Goal: Navigation & Orientation: Understand site structure

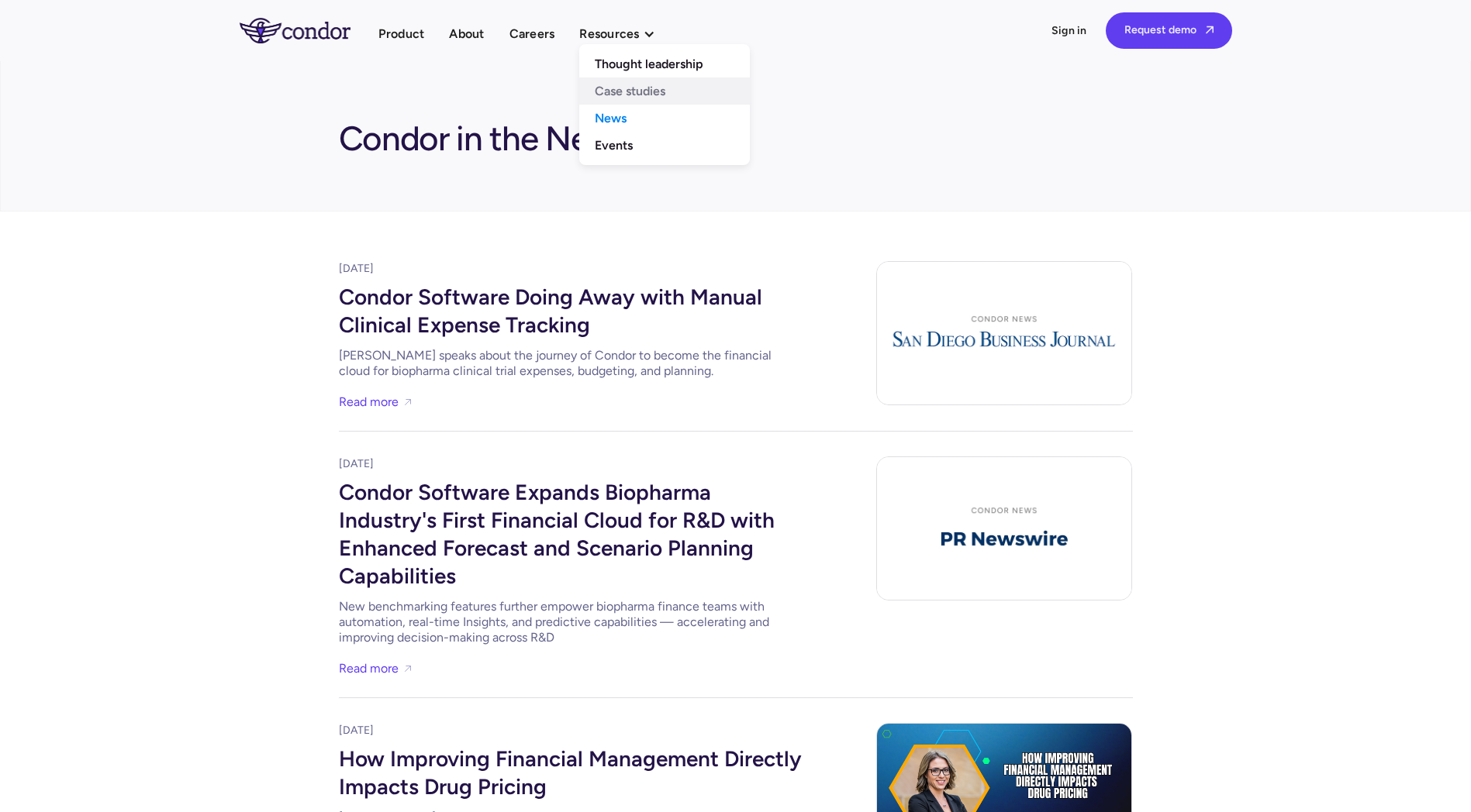
click at [651, 81] on link "Case studies" at bounding box center [664, 91] width 171 height 27
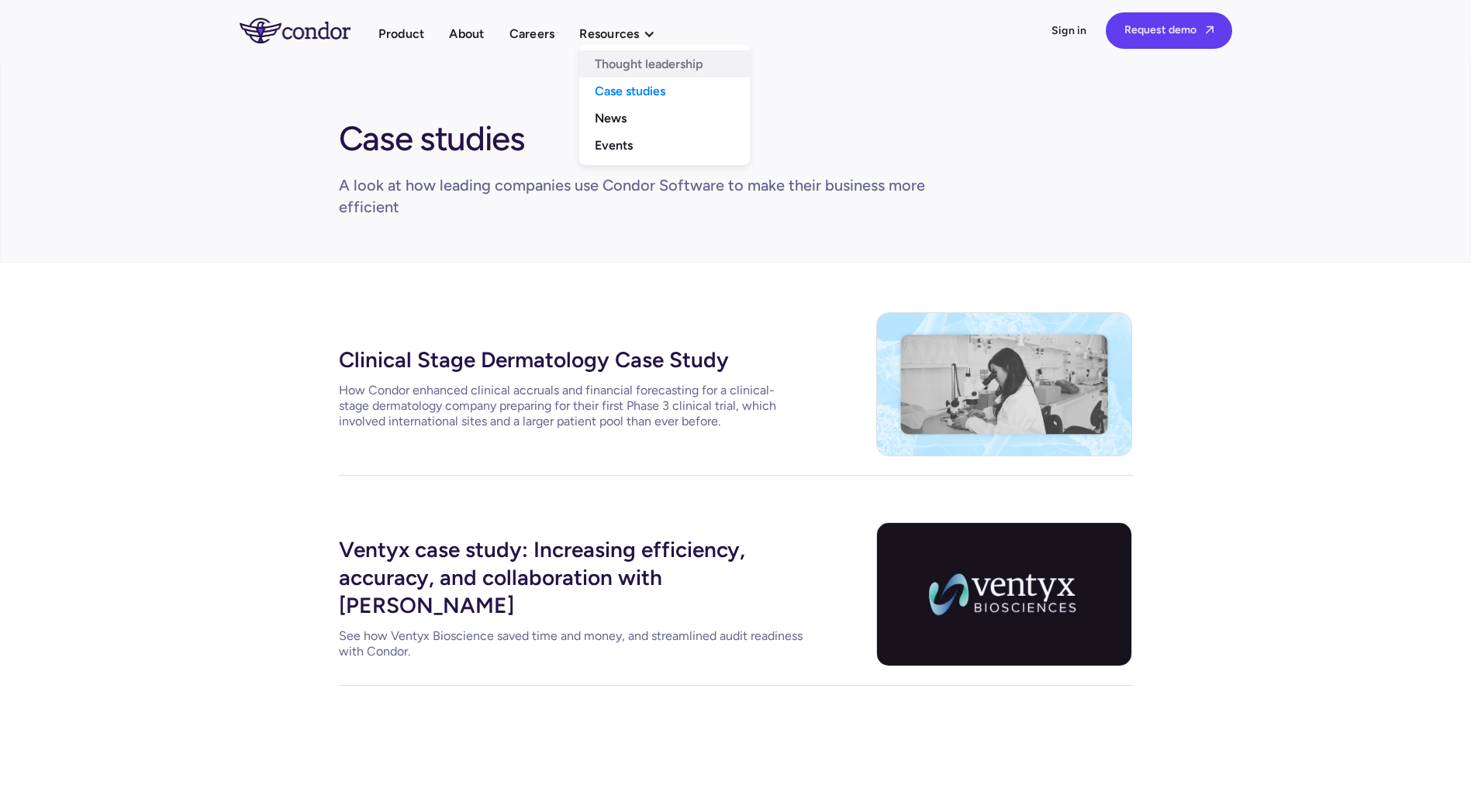
click at [638, 61] on link "Thought leadership" at bounding box center [664, 64] width 171 height 27
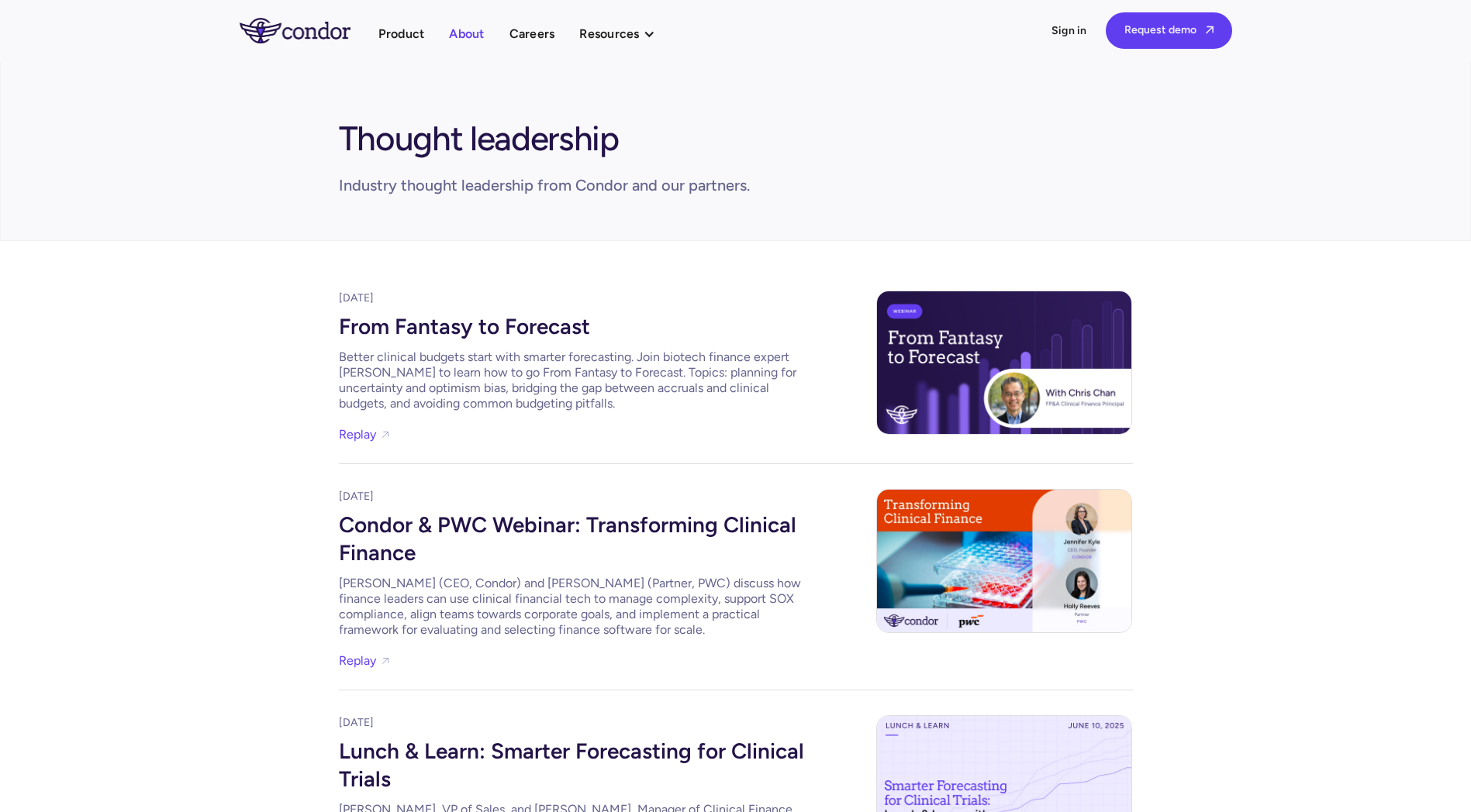
click at [466, 42] on link "About" at bounding box center [466, 34] width 34 height 21
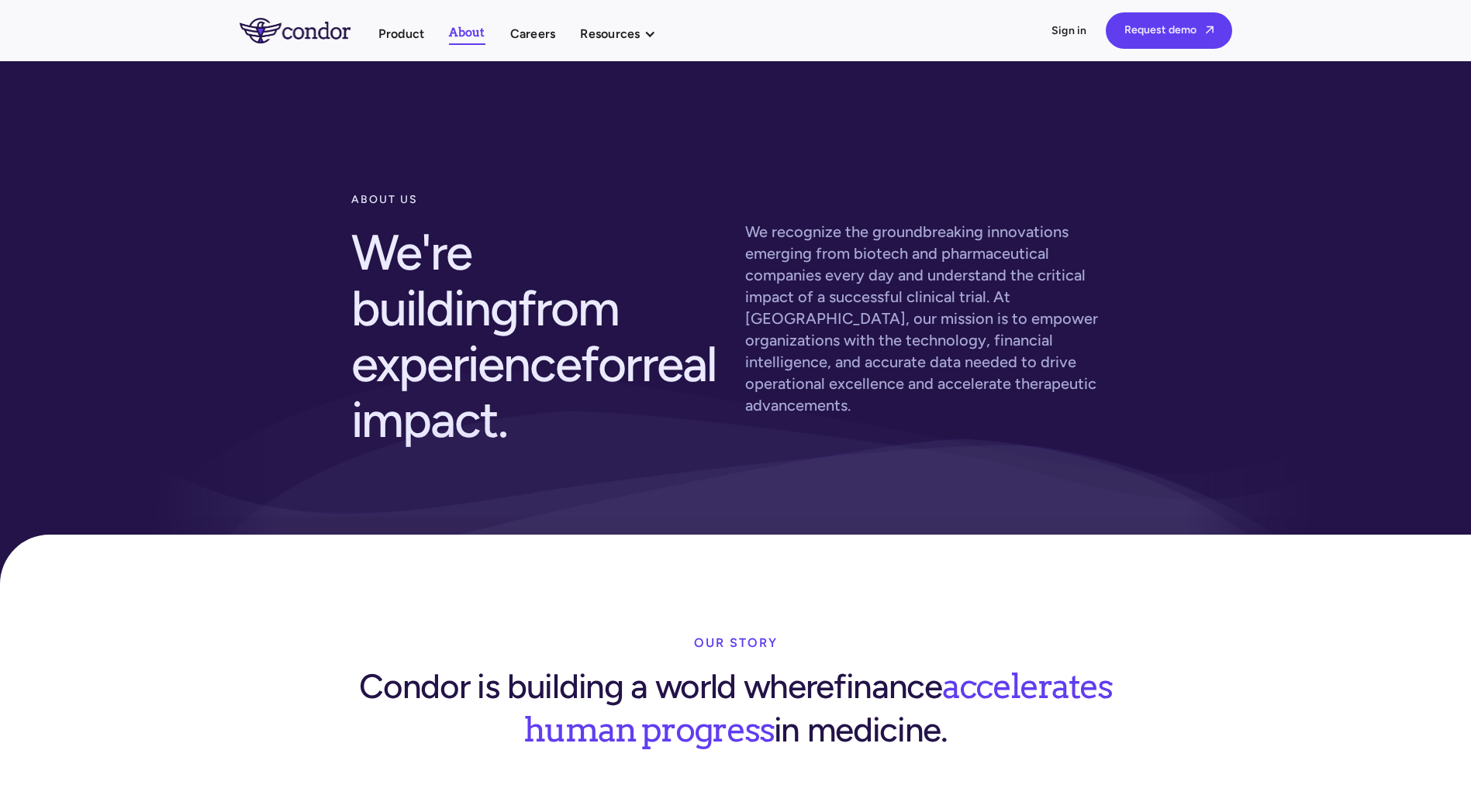
click at [558, 36] on ul "Product About Careers Resources Thought leadership Case studies News Events" at bounding box center [525, 34] width 293 height 23
click at [529, 30] on link "Careers" at bounding box center [533, 34] width 45 height 21
drag, startPoint x: 414, startPoint y: 24, endPoint x: 404, endPoint y: 4, distance: 22.4
click at [412, 24] on link "Product" at bounding box center [401, 34] width 46 height 21
